Goal: Transaction & Acquisition: Purchase product/service

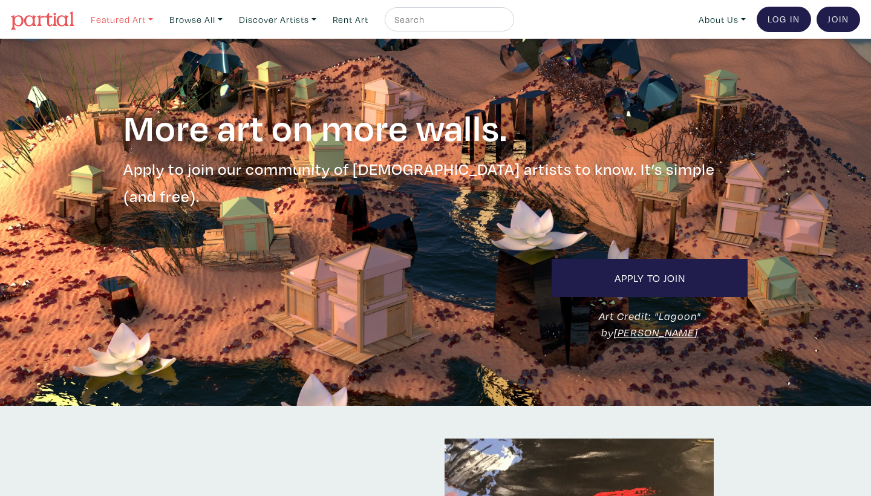
click at [154, 19] on link "Featured Art" at bounding box center [121, 19] width 73 height 25
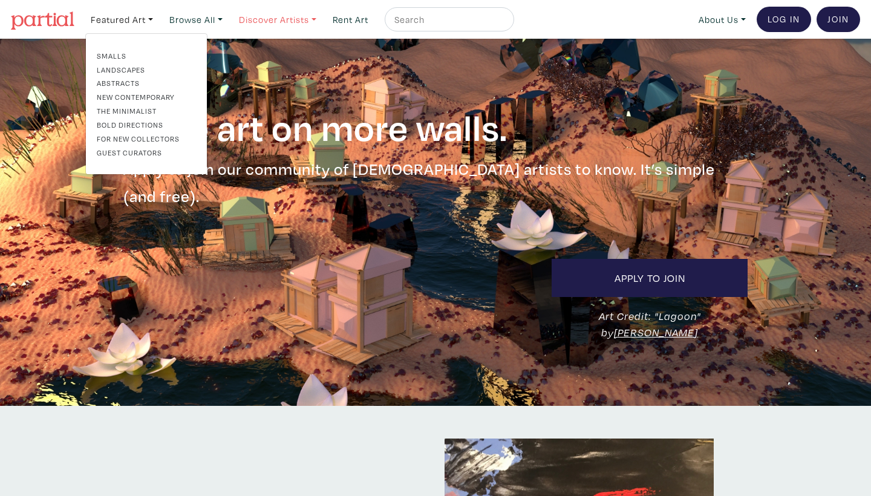
click at [158, 24] on link "Discover Artists" at bounding box center [121, 19] width 73 height 25
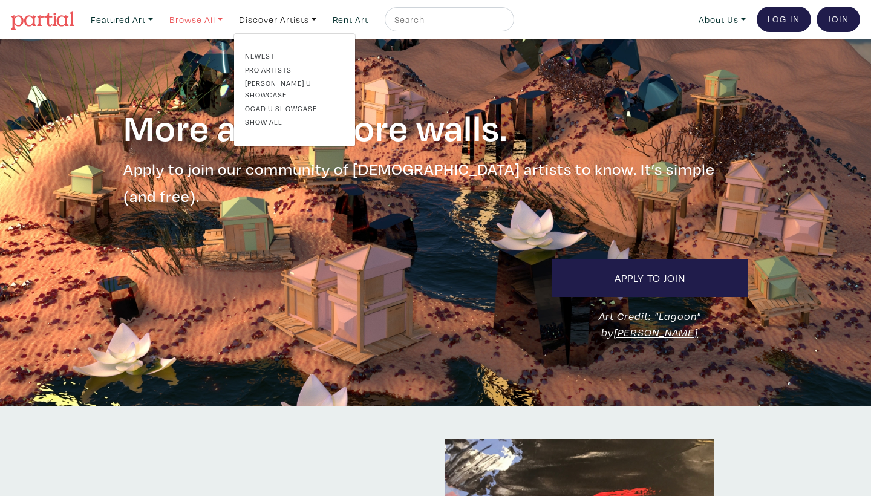
click at [158, 22] on link "Browse All" at bounding box center [121, 19] width 73 height 25
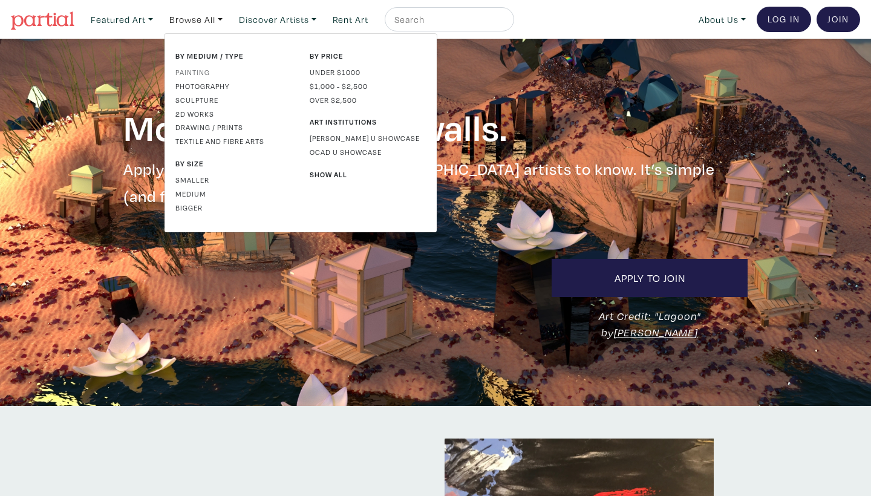
click at [201, 68] on link "Painting" at bounding box center [233, 72] width 116 height 11
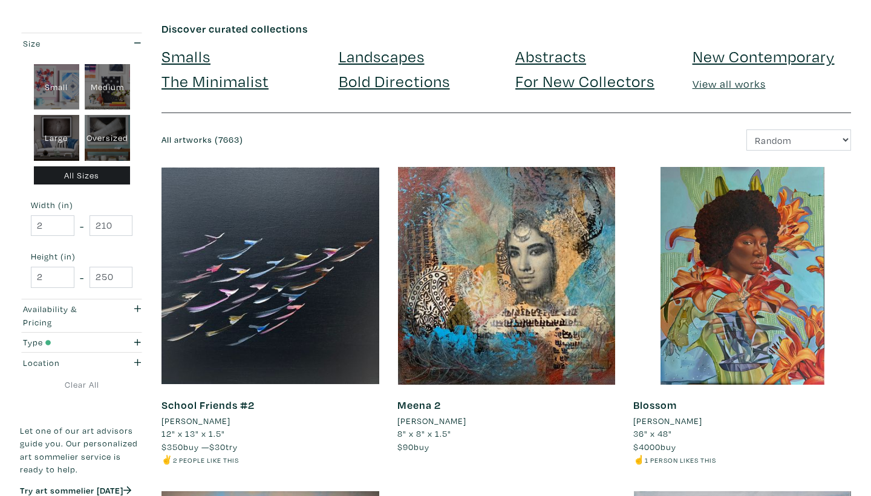
scroll to position [56, 0]
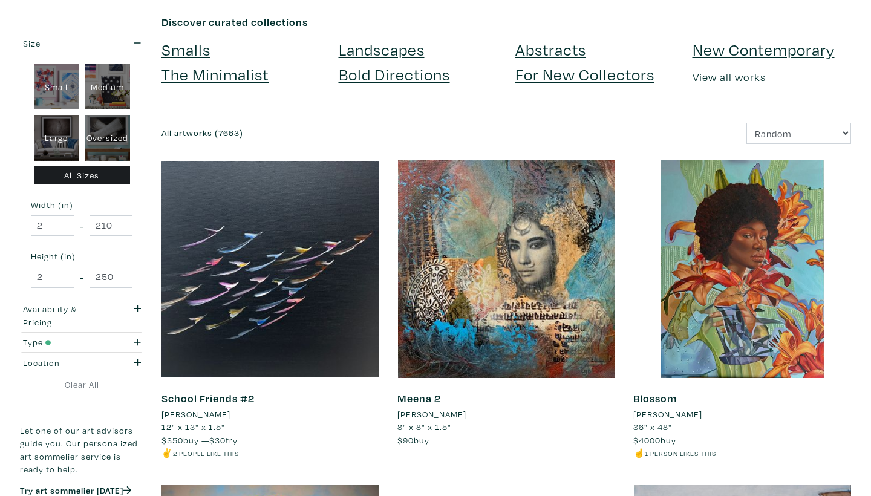
click at [665, 412] on li "[PERSON_NAME]" at bounding box center [667, 414] width 69 height 13
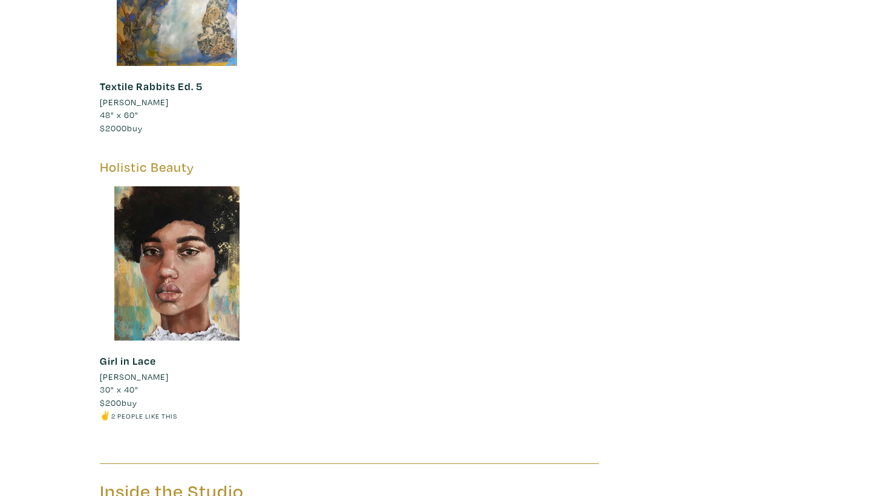
scroll to position [2226, 0]
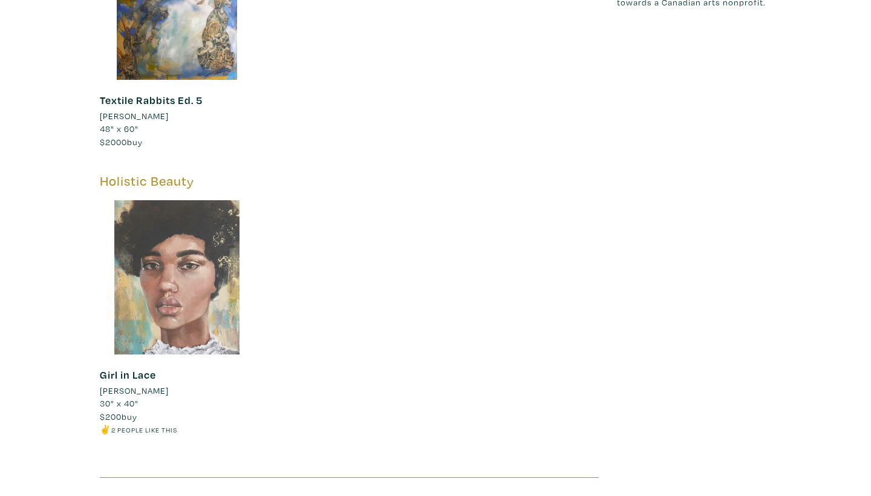
click at [219, 261] on div at bounding box center [177, 277] width 154 height 154
click at [155, 262] on div at bounding box center [177, 277] width 154 height 154
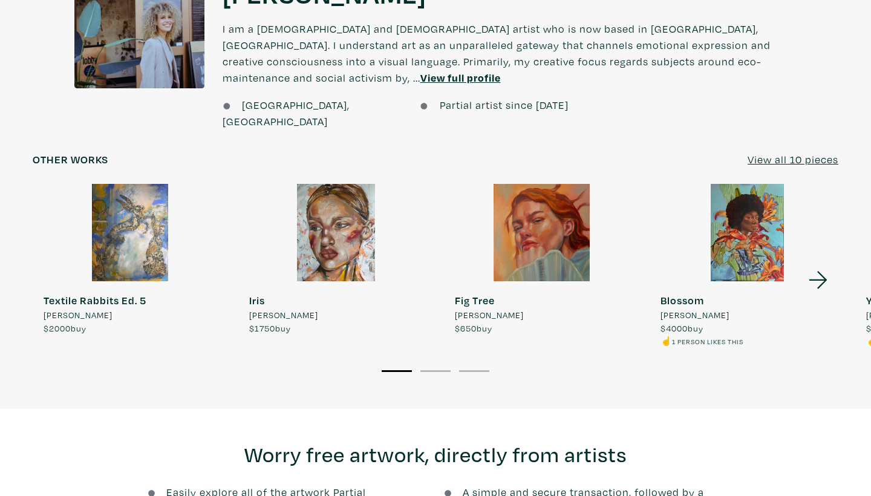
scroll to position [958, 0]
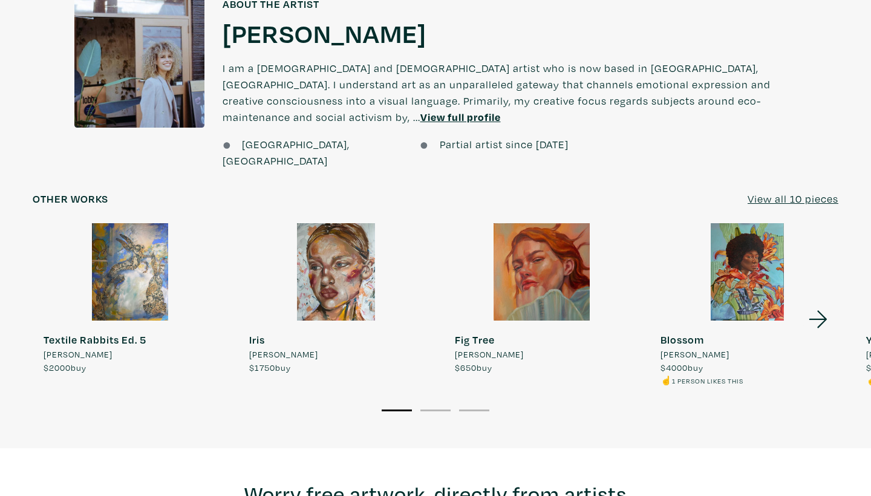
click at [815, 192] on u "View all 10 pieces" at bounding box center [792, 199] width 91 height 14
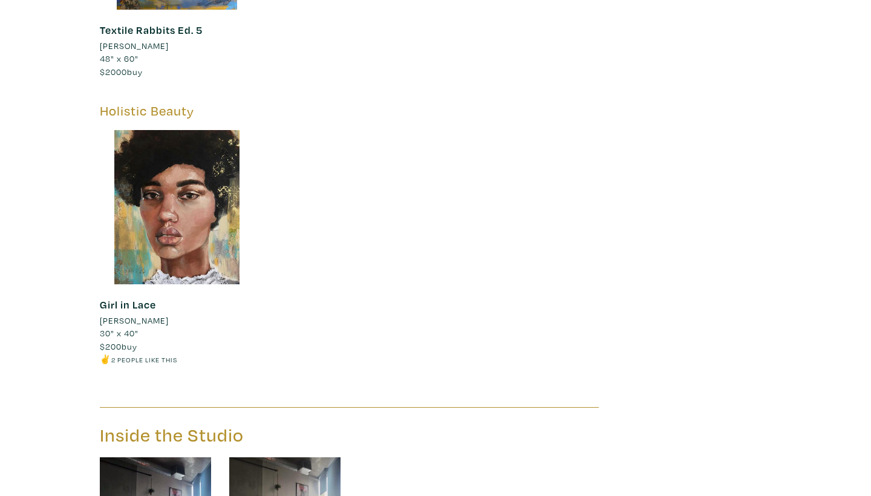
scroll to position [2182, 0]
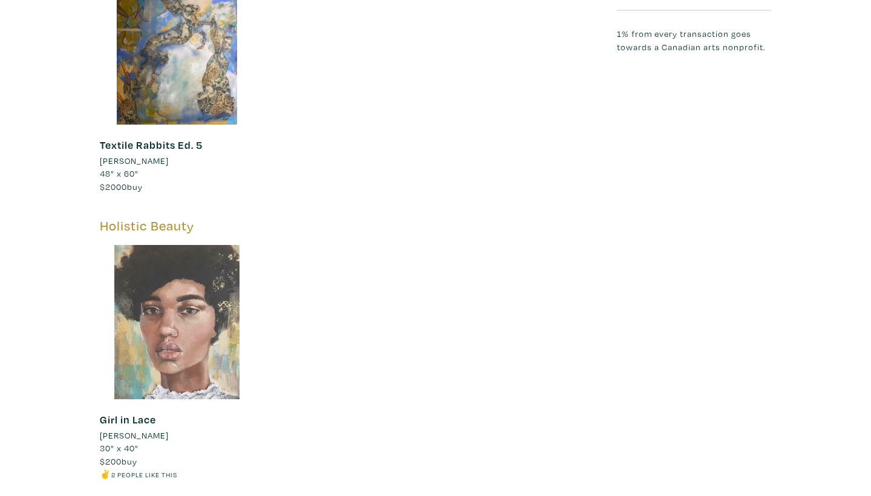
click at [190, 310] on div at bounding box center [177, 322] width 154 height 154
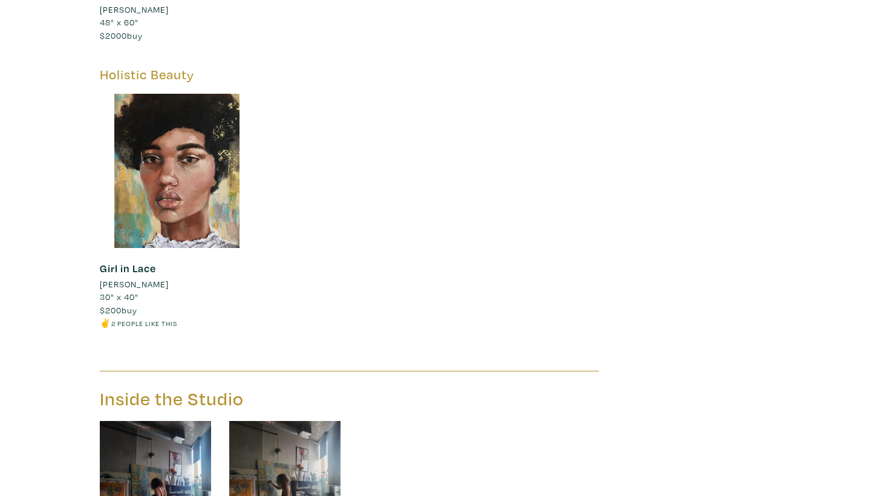
scroll to position [2417, 0]
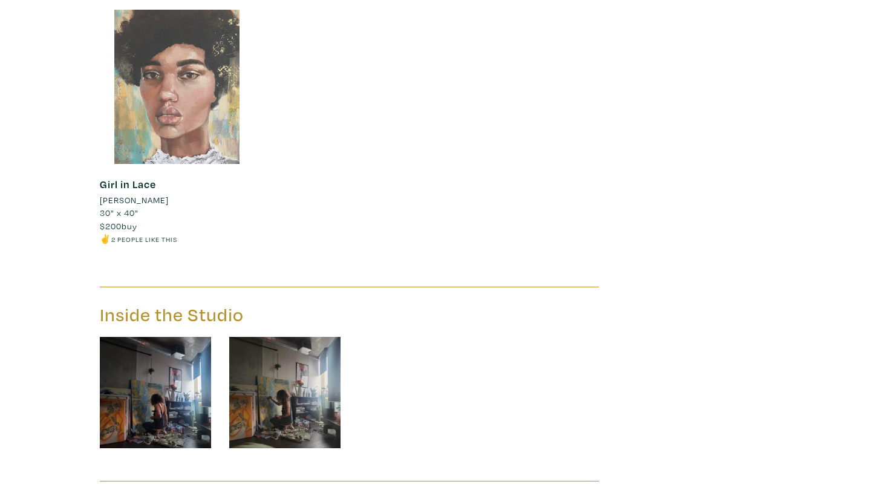
click at [152, 123] on div at bounding box center [177, 87] width 154 height 154
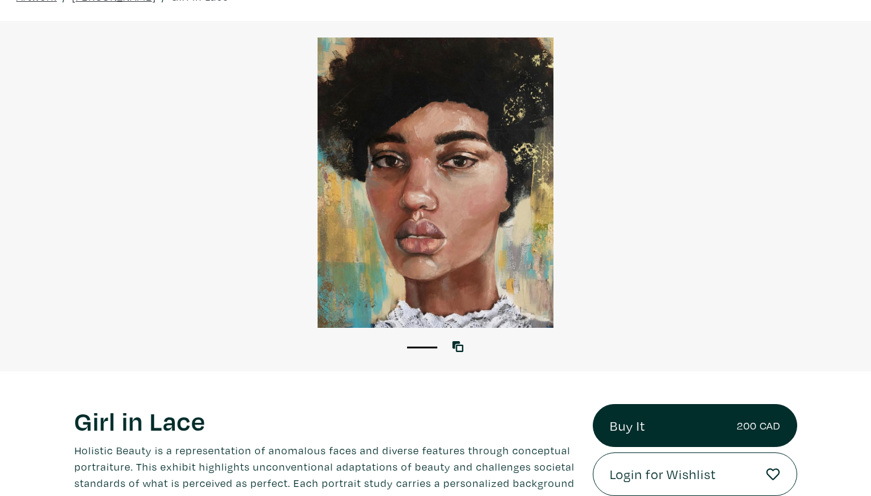
scroll to position [73, 0]
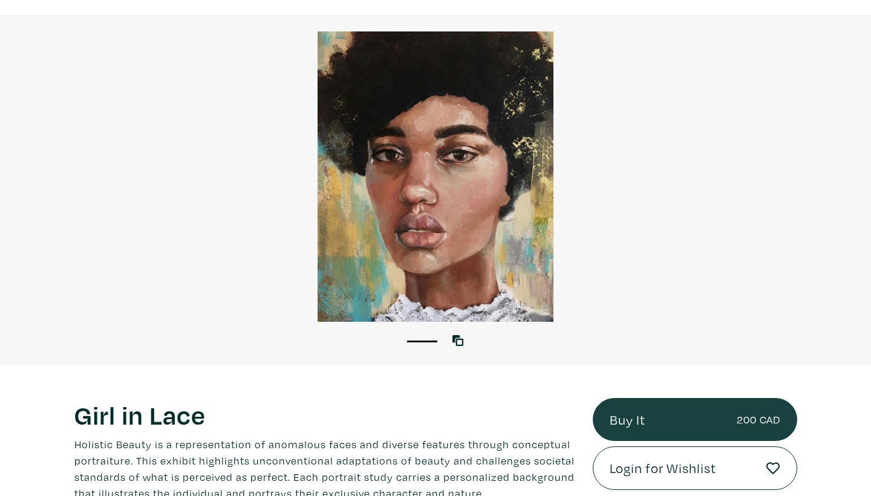
click at [614, 408] on link "Buy It 200 CAD" at bounding box center [695, 420] width 204 height 44
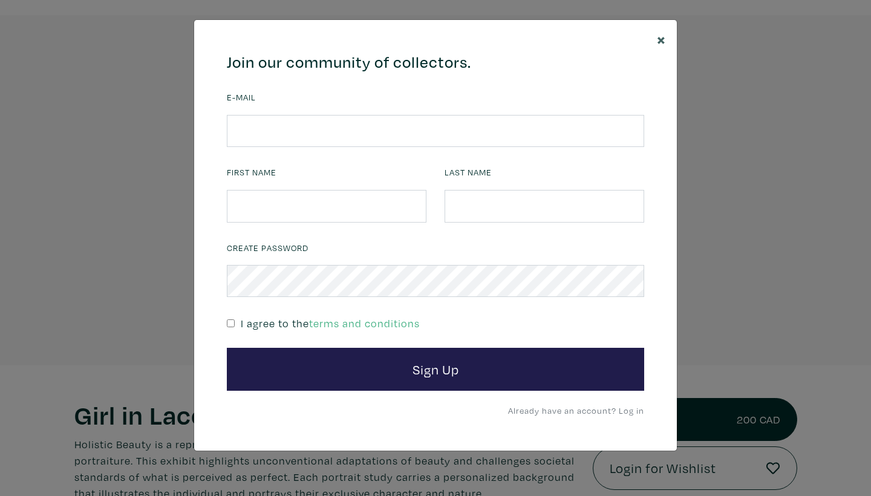
click at [662, 39] on span "×" at bounding box center [661, 38] width 9 height 21
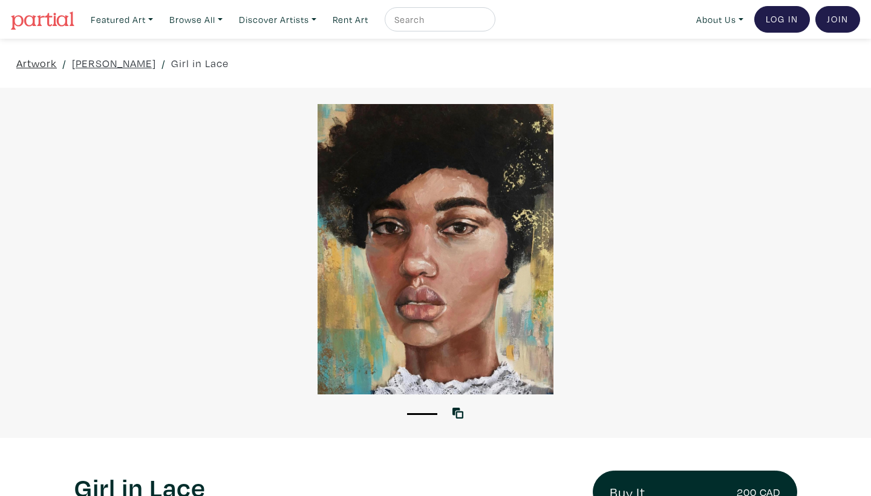
click at [44, 63] on link "Artwork" at bounding box center [36, 63] width 41 height 16
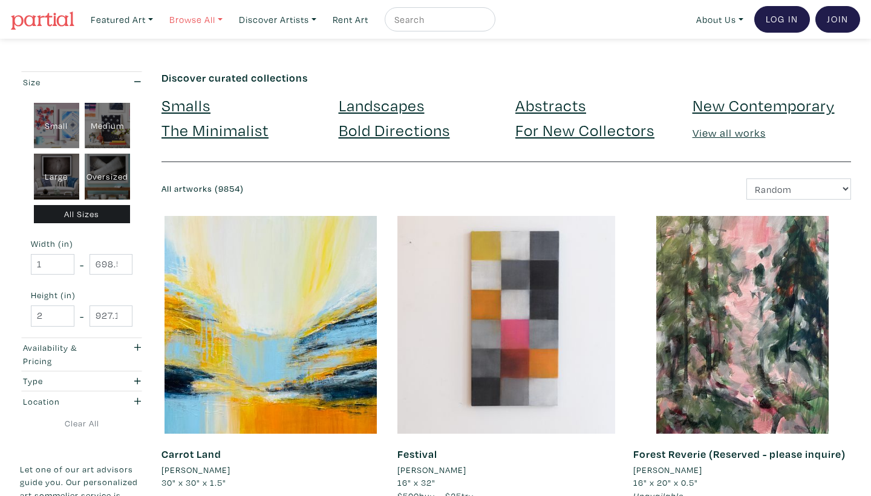
click at [158, 18] on link "Browse All" at bounding box center [121, 19] width 73 height 25
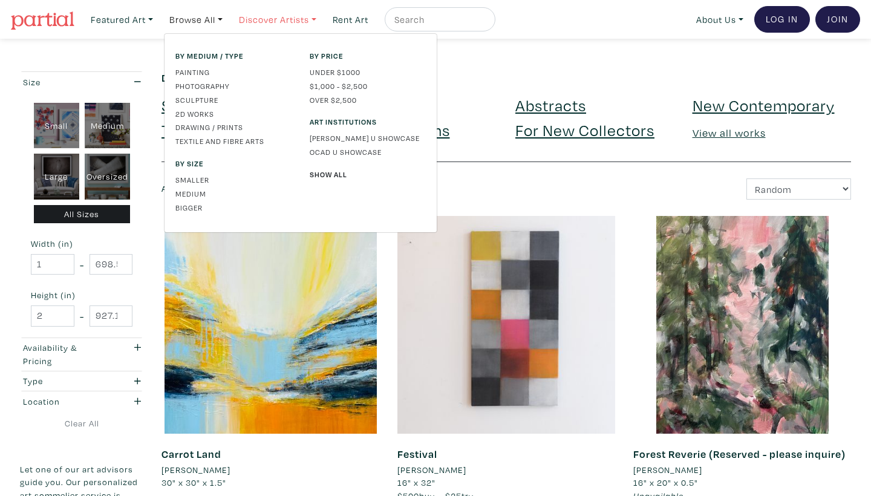
click at [158, 24] on link "Discover Artists" at bounding box center [121, 19] width 73 height 25
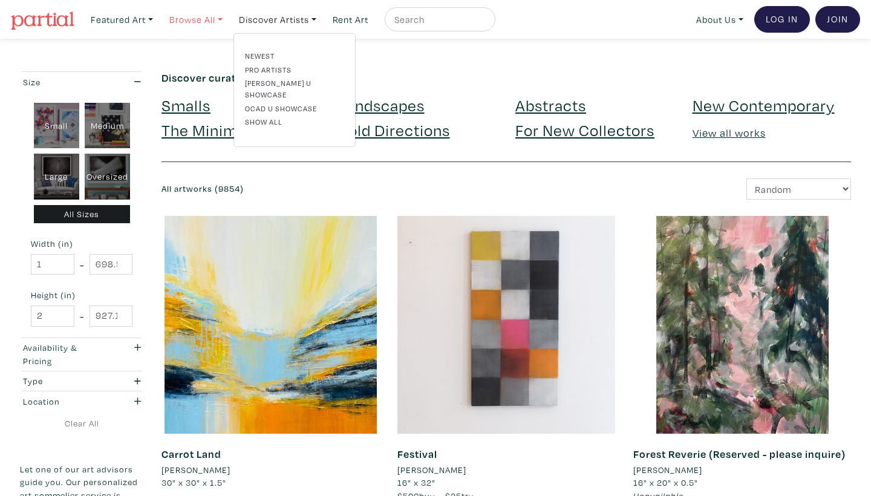
click at [158, 20] on link "Browse All" at bounding box center [121, 19] width 73 height 25
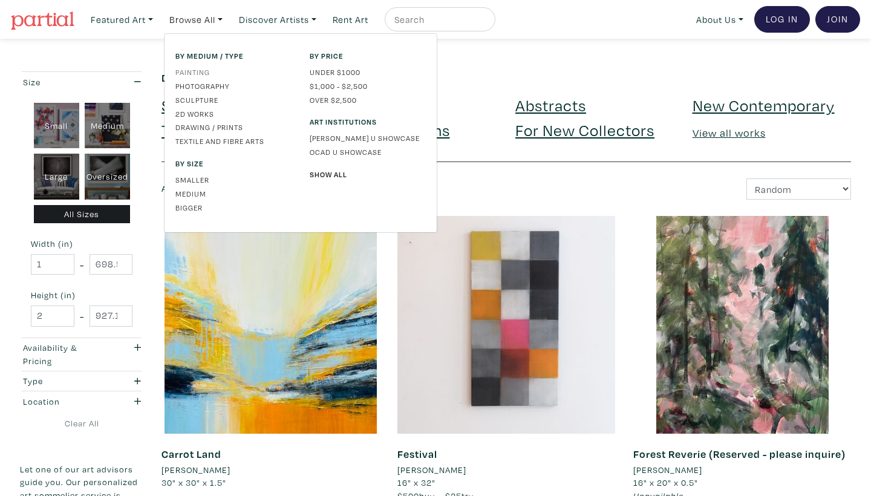
click at [203, 70] on link "Painting" at bounding box center [233, 72] width 116 height 11
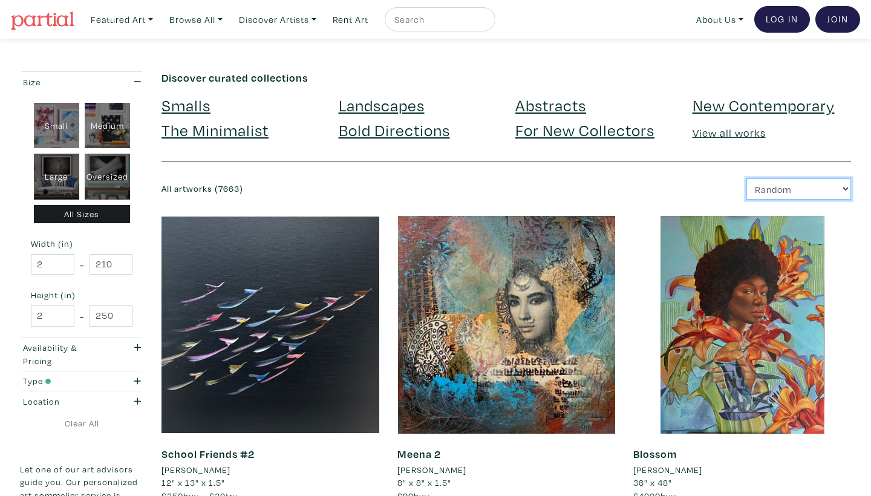
select select "price"
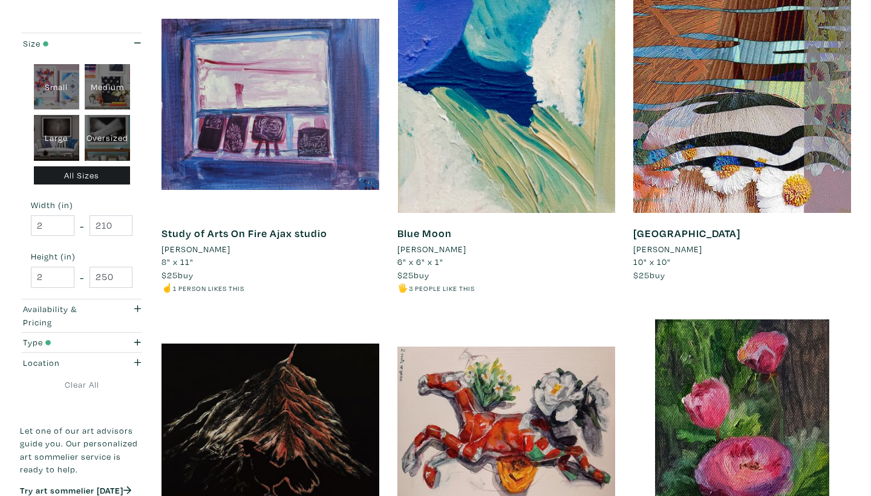
scroll to position [226, 0]
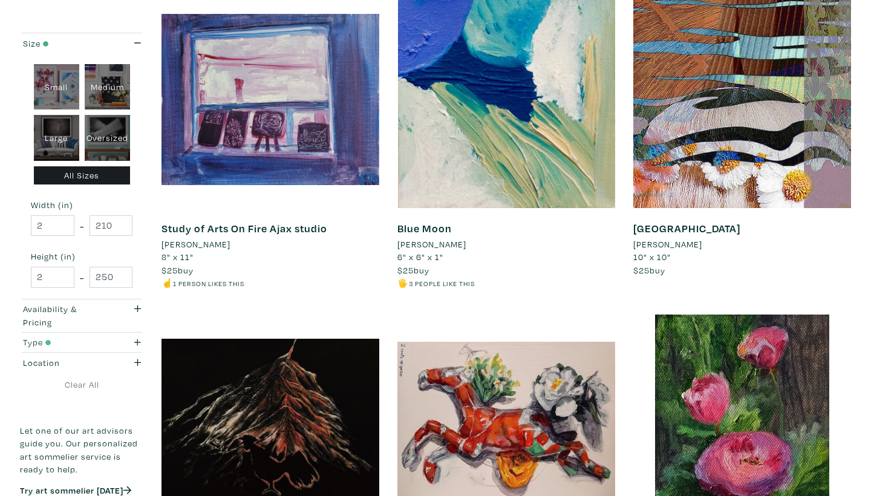
click at [134, 341] on icon "button" at bounding box center [137, 342] width 7 height 8
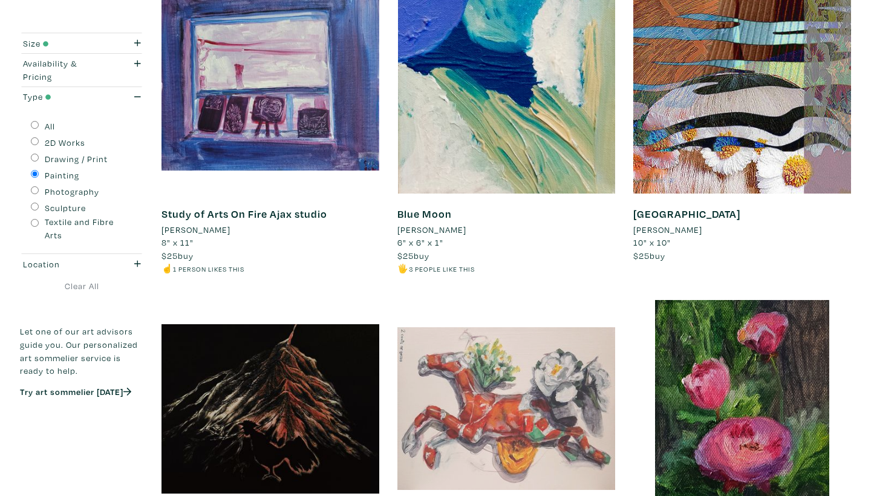
scroll to position [238, 0]
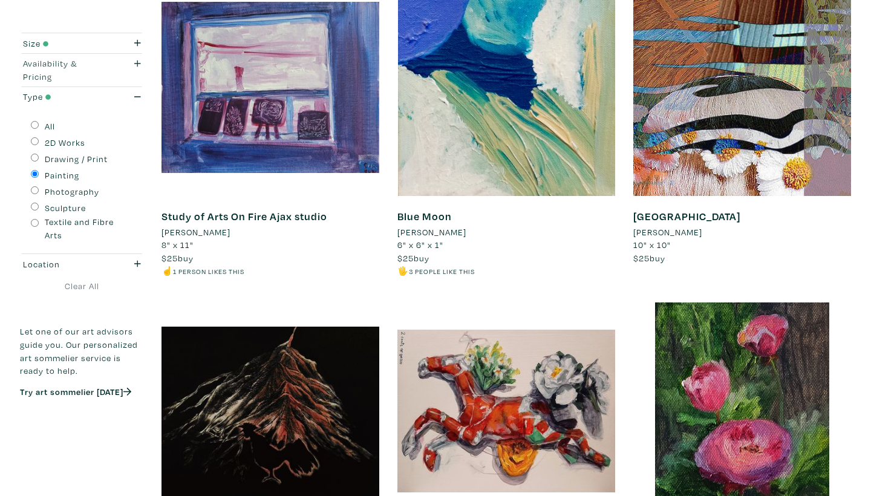
click at [137, 65] on icon "button" at bounding box center [137, 63] width 7 height 7
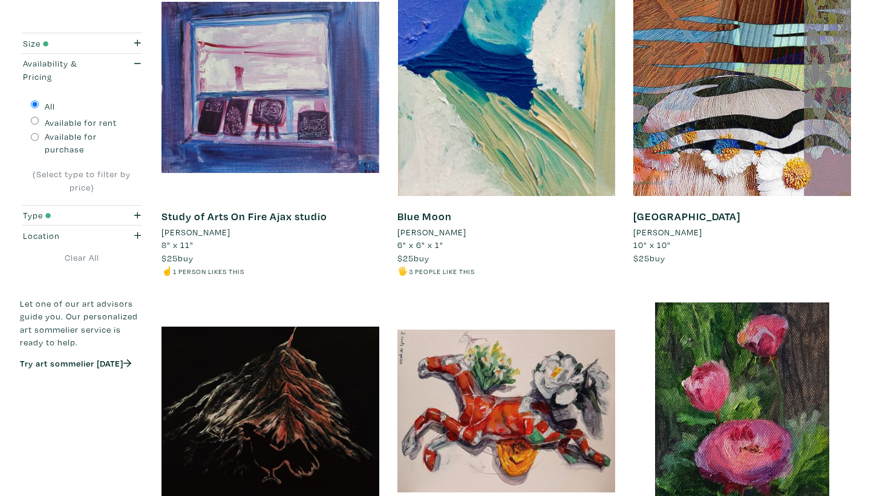
click at [33, 135] on input "Available for purchase" at bounding box center [35, 137] width 8 height 8
radio input "true"
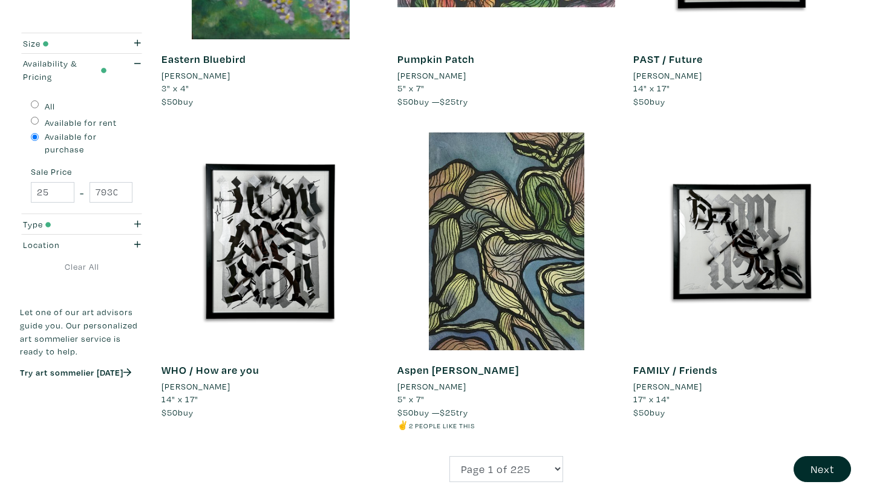
scroll to position [2477, 0]
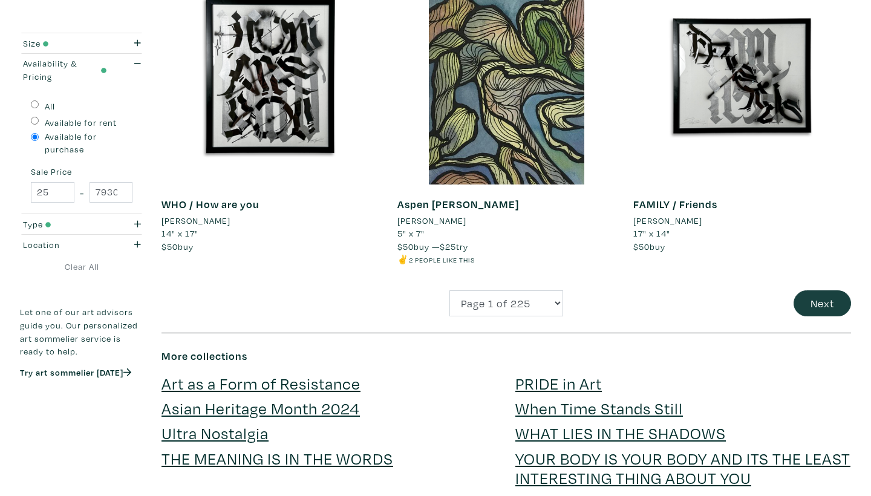
click at [821, 290] on button "Next" at bounding box center [821, 303] width 57 height 26
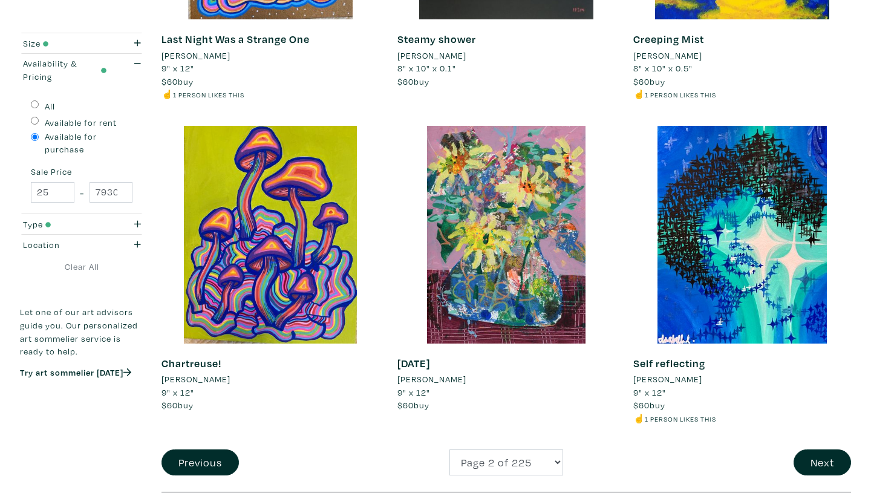
scroll to position [2367, 0]
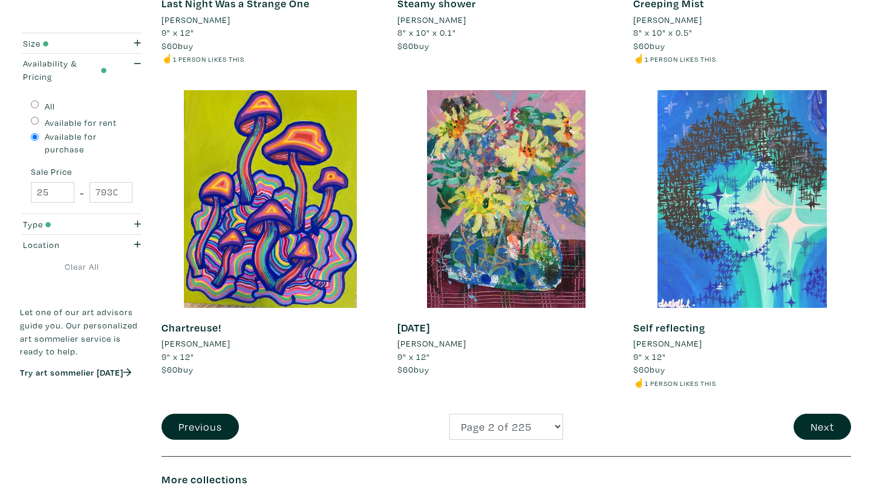
click at [711, 247] on div at bounding box center [742, 199] width 218 height 218
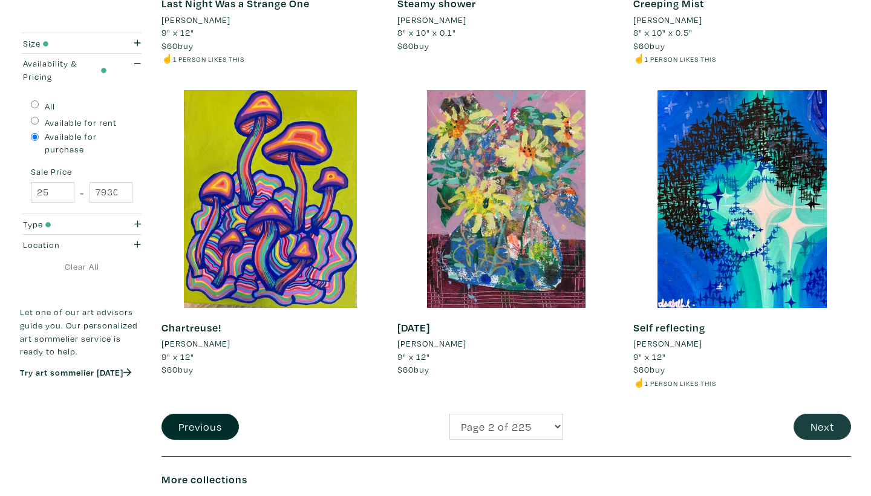
click at [835, 414] on button "Next" at bounding box center [821, 427] width 57 height 26
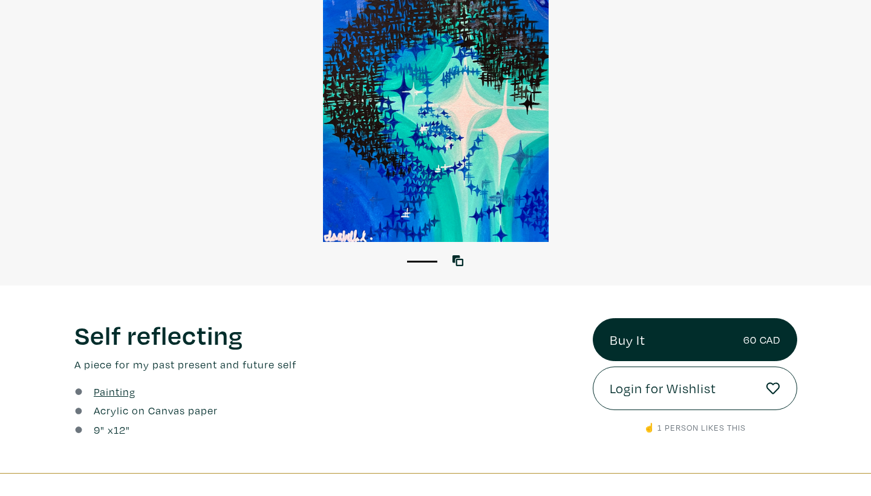
scroll to position [82, 0]
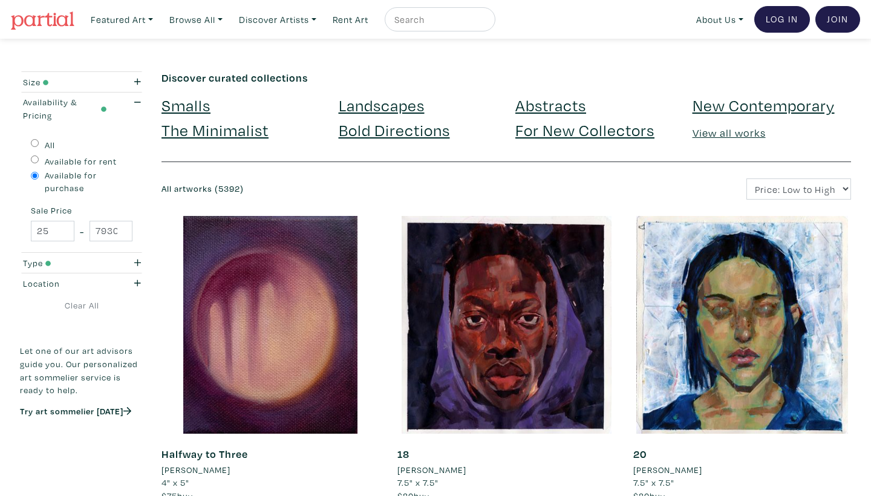
scroll to position [101, 0]
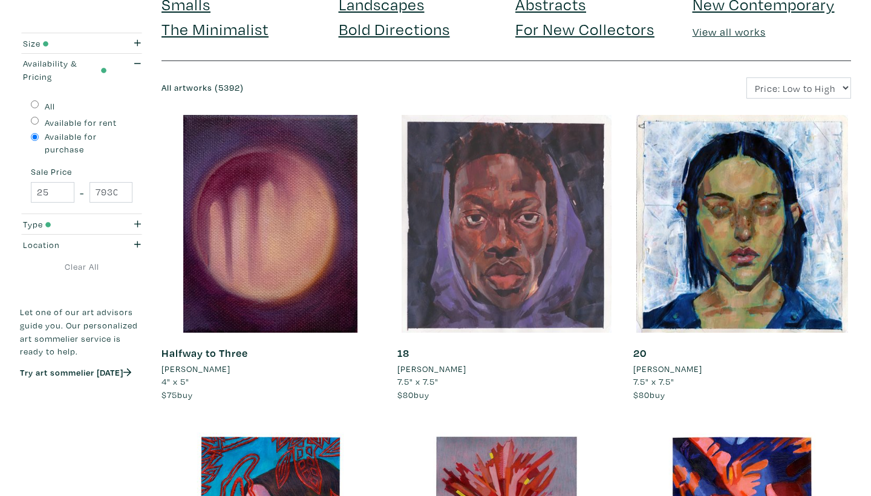
click at [515, 293] on div at bounding box center [506, 224] width 218 height 218
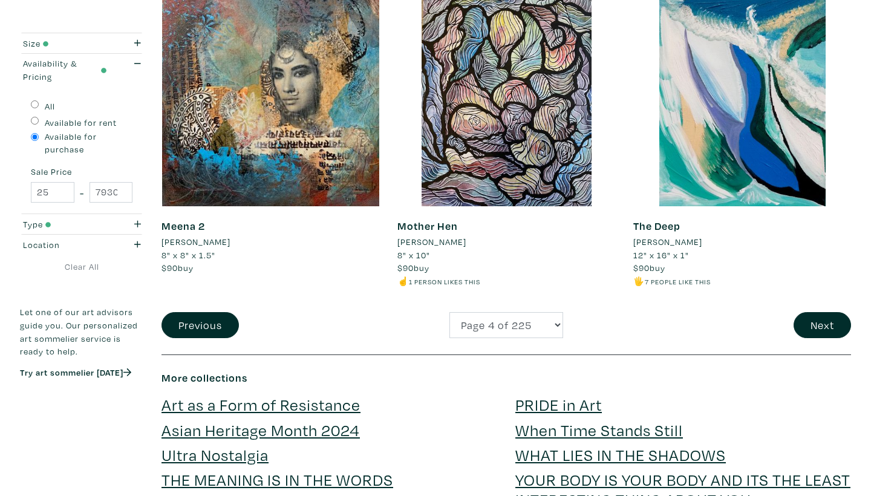
scroll to position [2469, 0]
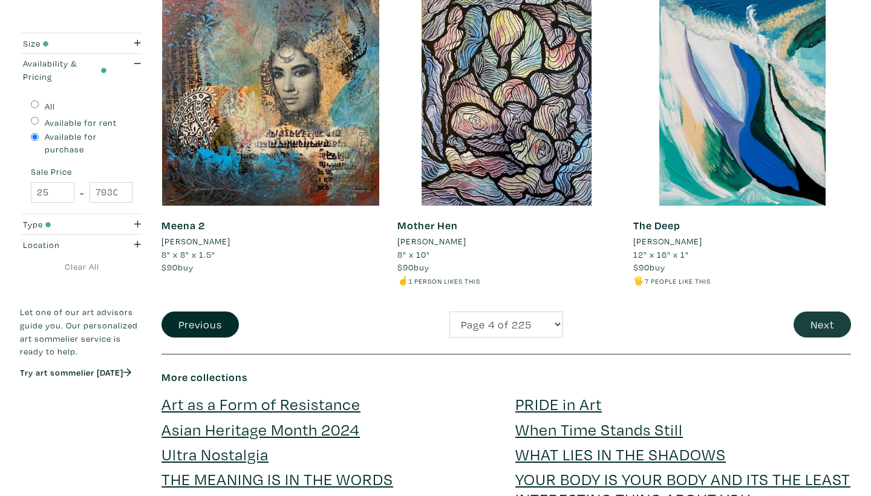
click at [819, 311] on button "Next" at bounding box center [821, 324] width 57 height 26
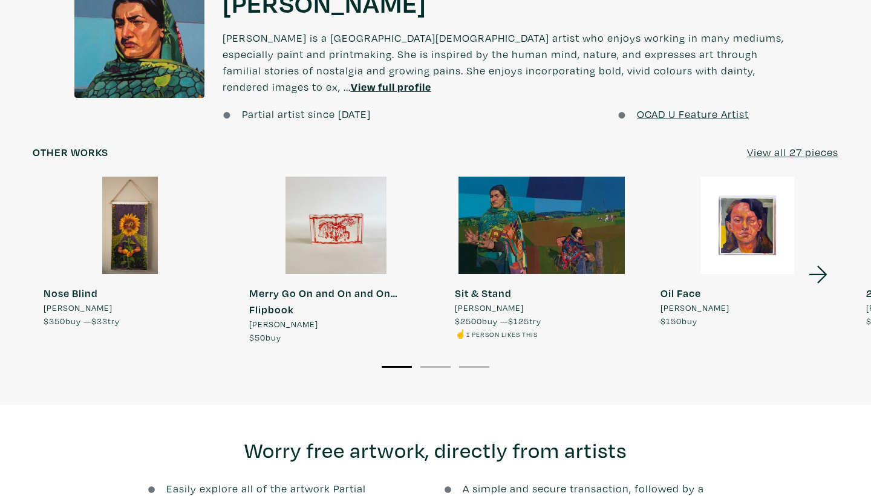
scroll to position [925, 0]
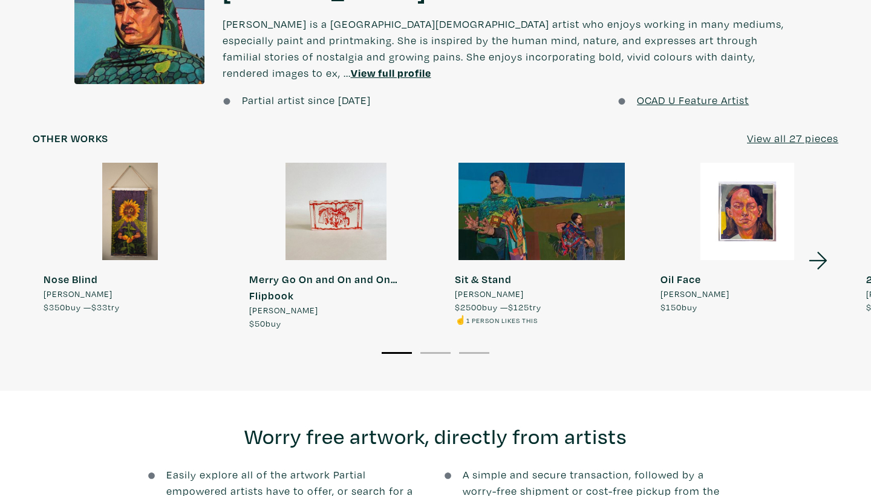
click at [781, 131] on u "View all 27 pieces" at bounding box center [792, 138] width 91 height 14
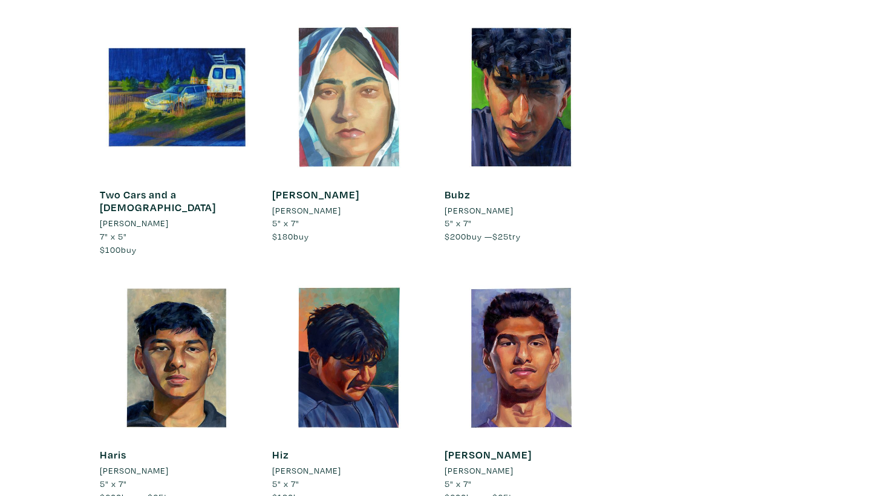
scroll to position [2165, 0]
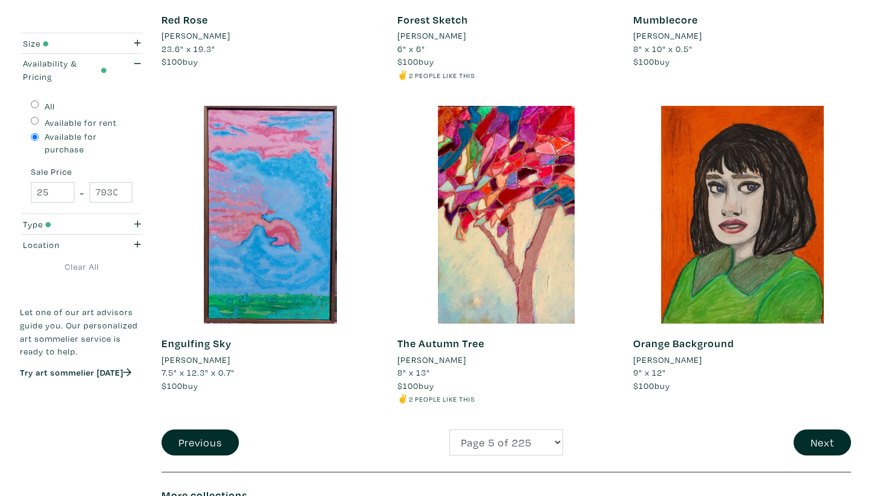
scroll to position [2373, 0]
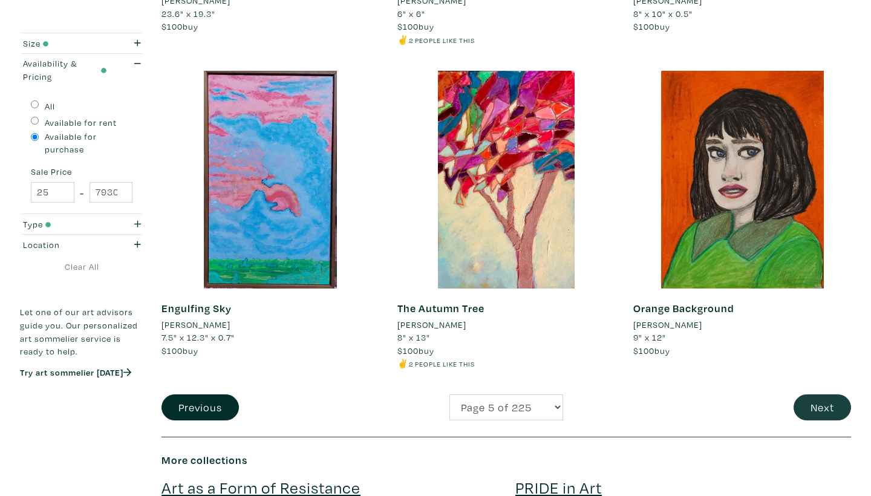
click at [815, 394] on button "Next" at bounding box center [821, 407] width 57 height 26
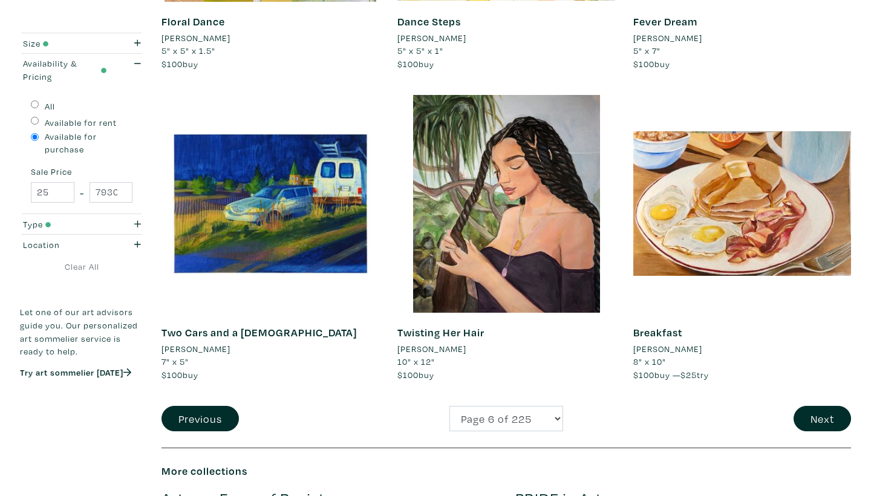
scroll to position [2415, 0]
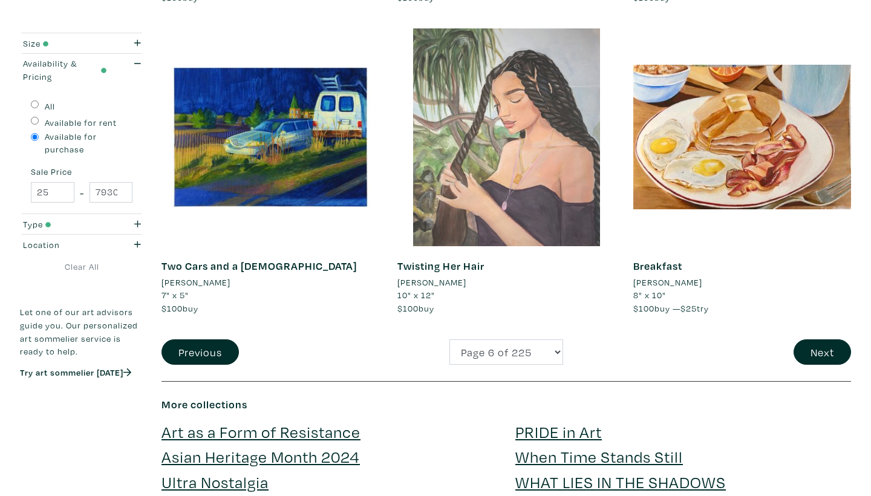
click at [505, 185] on div at bounding box center [506, 137] width 218 height 218
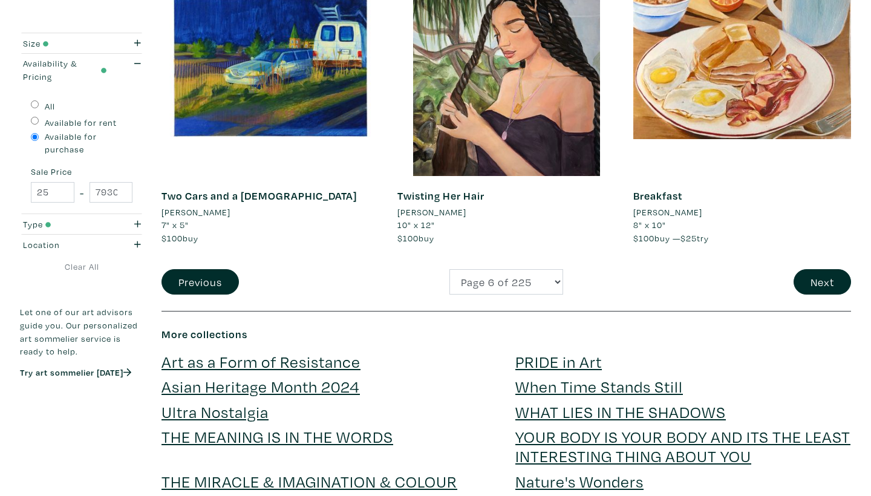
scroll to position [2484, 0]
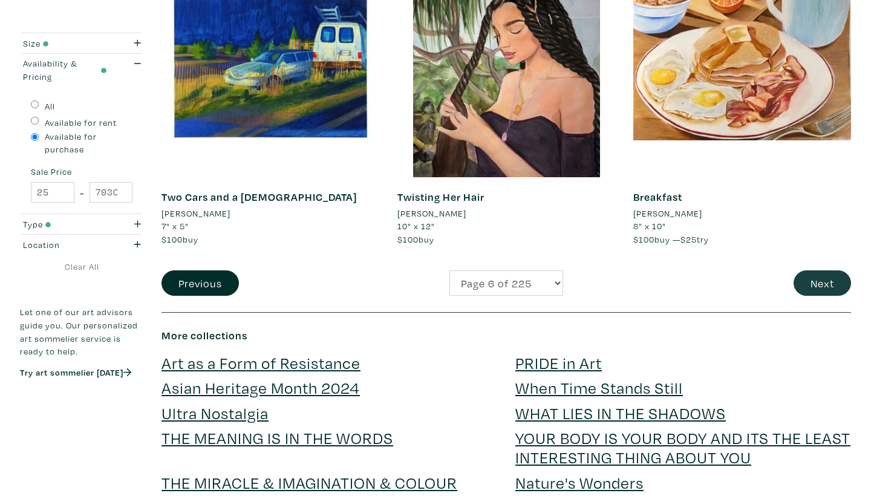
click at [817, 271] on button "Next" at bounding box center [821, 283] width 57 height 26
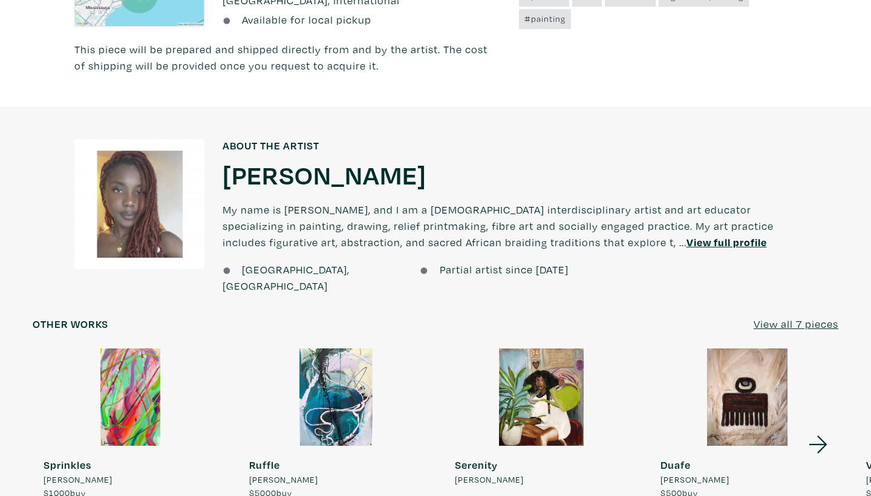
scroll to position [802, 0]
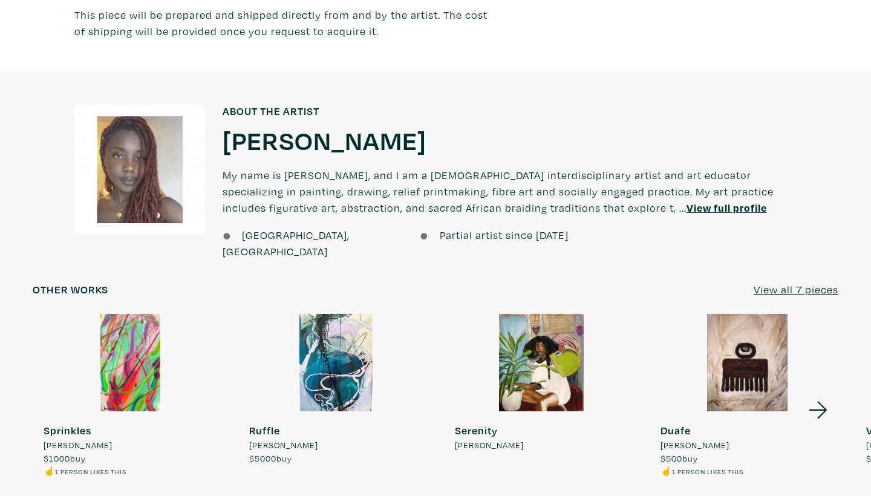
click at [777, 282] on u "View all 7 pieces" at bounding box center [795, 289] width 85 height 14
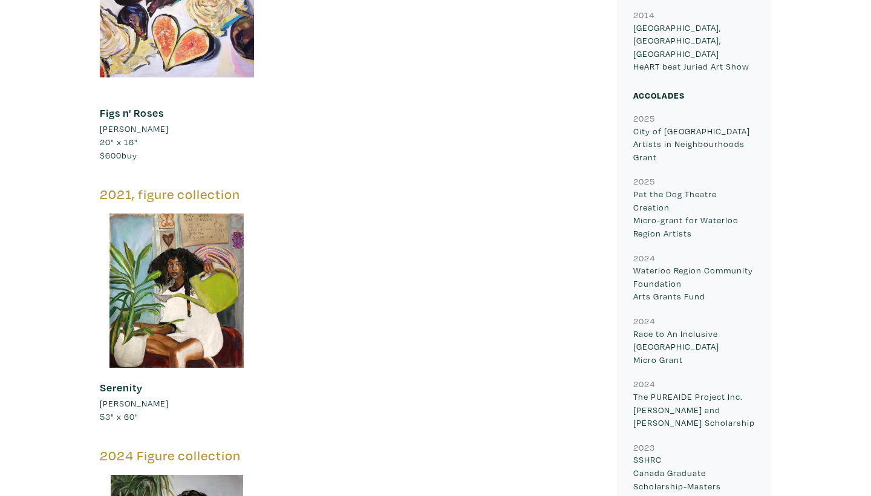
scroll to position [1900, 0]
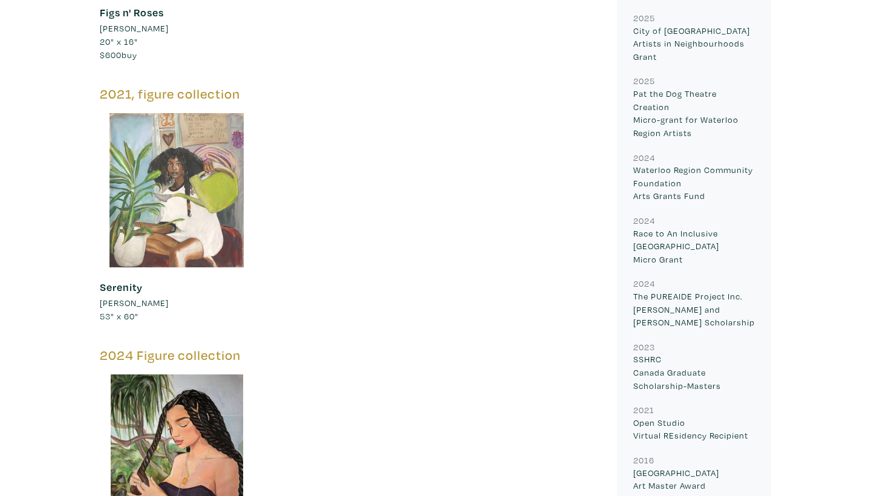
click at [210, 233] on div at bounding box center [177, 190] width 154 height 154
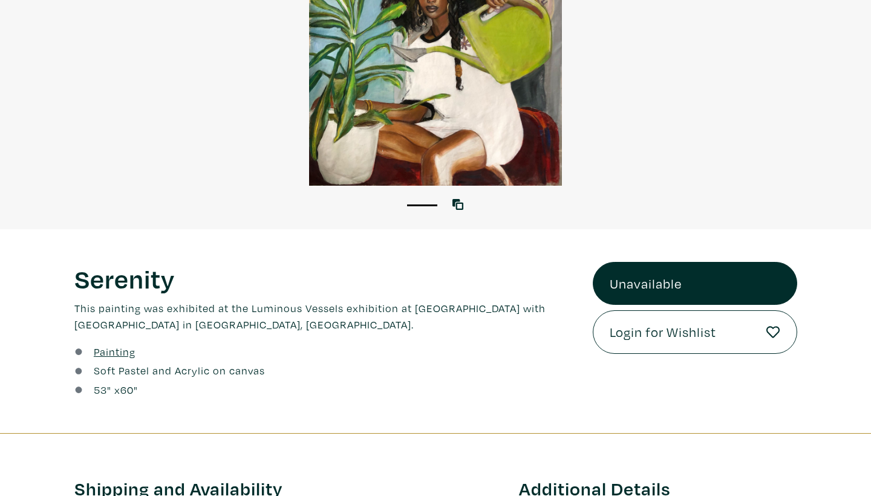
scroll to position [123, 0]
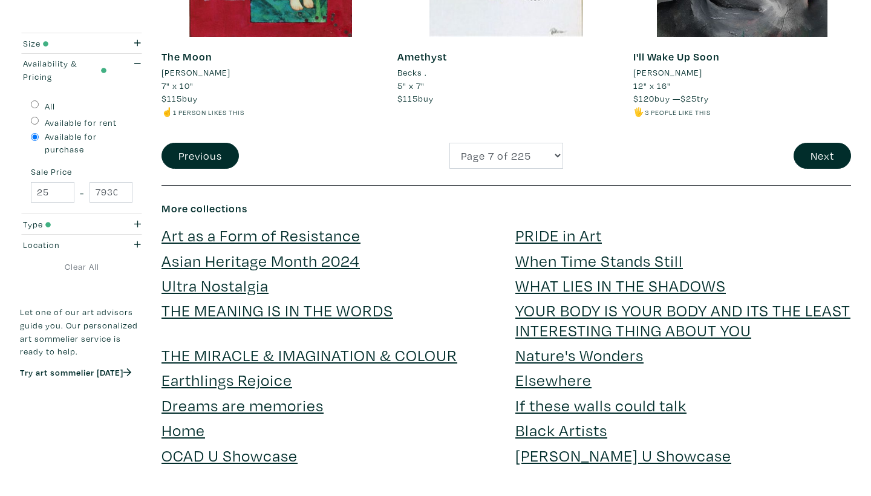
scroll to position [2646, 0]
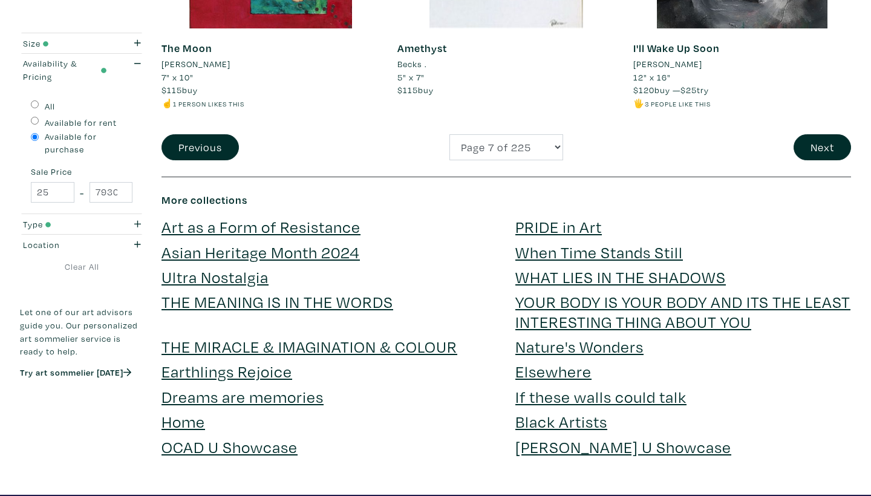
click at [557, 411] on link "Black Artists" at bounding box center [561, 421] width 92 height 21
